Goal: Entertainment & Leisure: Consume media (video, audio)

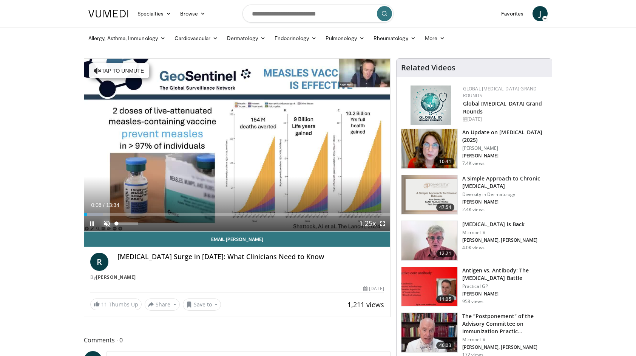
click at [106, 224] on span "Video Player" at bounding box center [106, 223] width 15 height 15
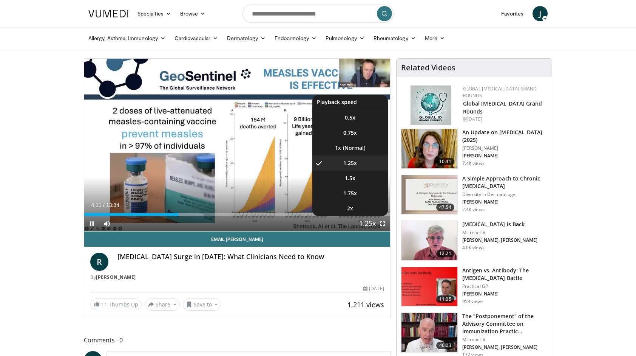
click at [365, 224] on span "Video Player" at bounding box center [367, 223] width 11 height 15
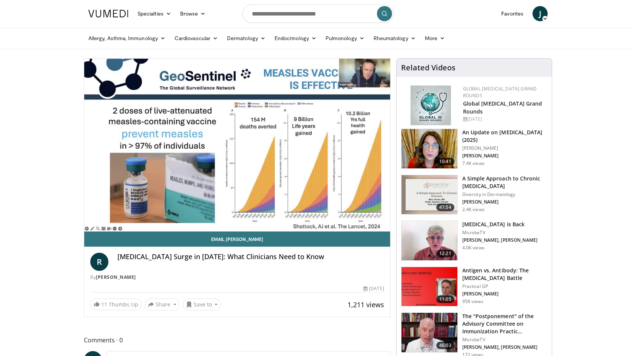
click at [365, 224] on div "10 seconds Tap to unmute" at bounding box center [237, 145] width 306 height 172
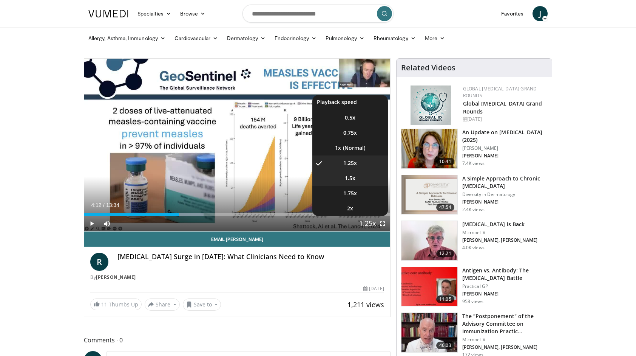
click at [351, 178] on span "1.5x" at bounding box center [350, 178] width 11 height 8
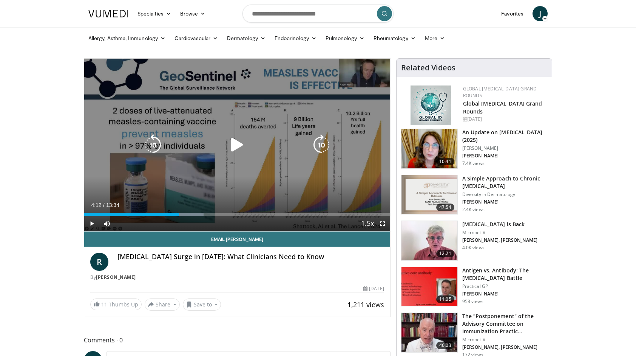
click at [237, 145] on icon "Video Player" at bounding box center [237, 144] width 21 height 21
click at [110, 184] on div "10 seconds Tap to unmute" at bounding box center [237, 145] width 306 height 172
click at [236, 150] on icon "Video Player" at bounding box center [237, 144] width 21 height 21
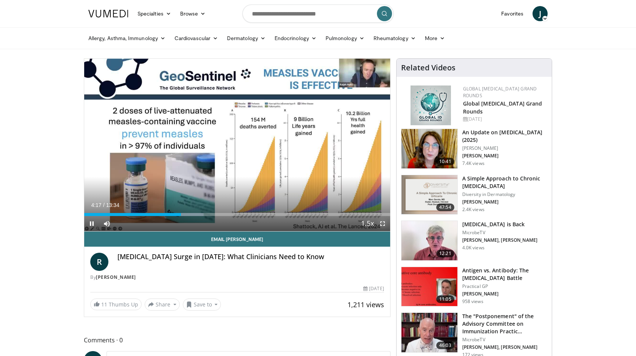
click at [384, 226] on span "Video Player" at bounding box center [382, 223] width 15 height 15
